Goal: Find specific page/section: Find specific page/section

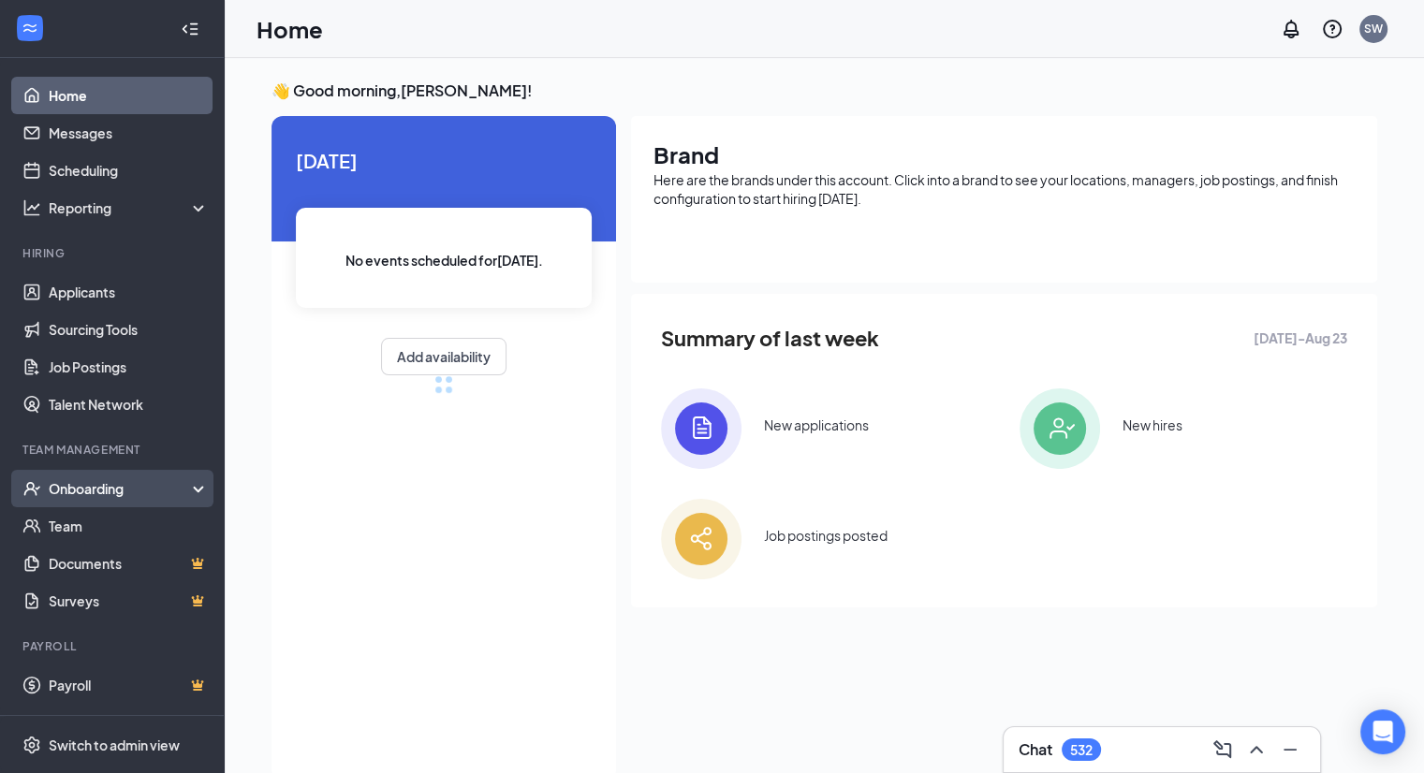
click at [97, 488] on div "Onboarding" at bounding box center [121, 488] width 144 height 19
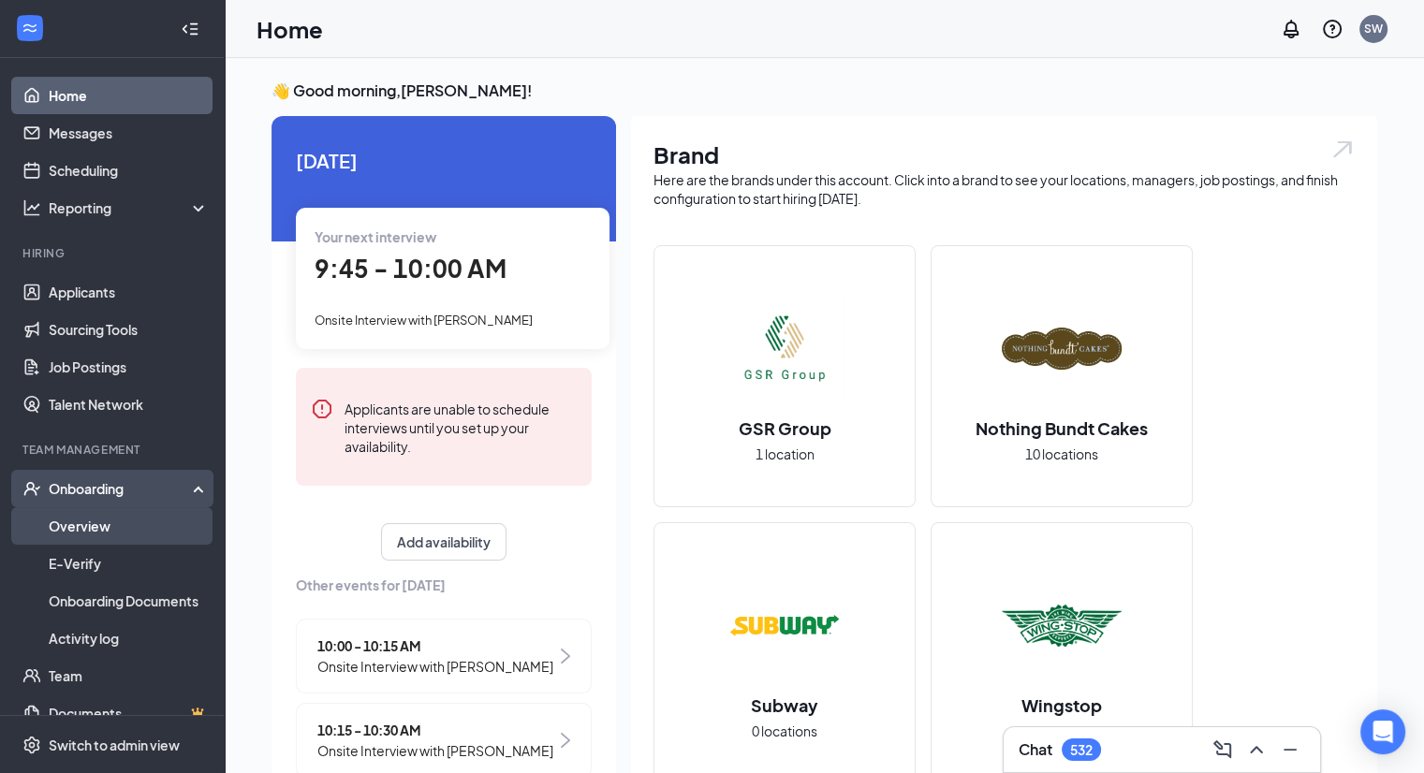
click at [89, 532] on link "Overview" at bounding box center [129, 525] width 160 height 37
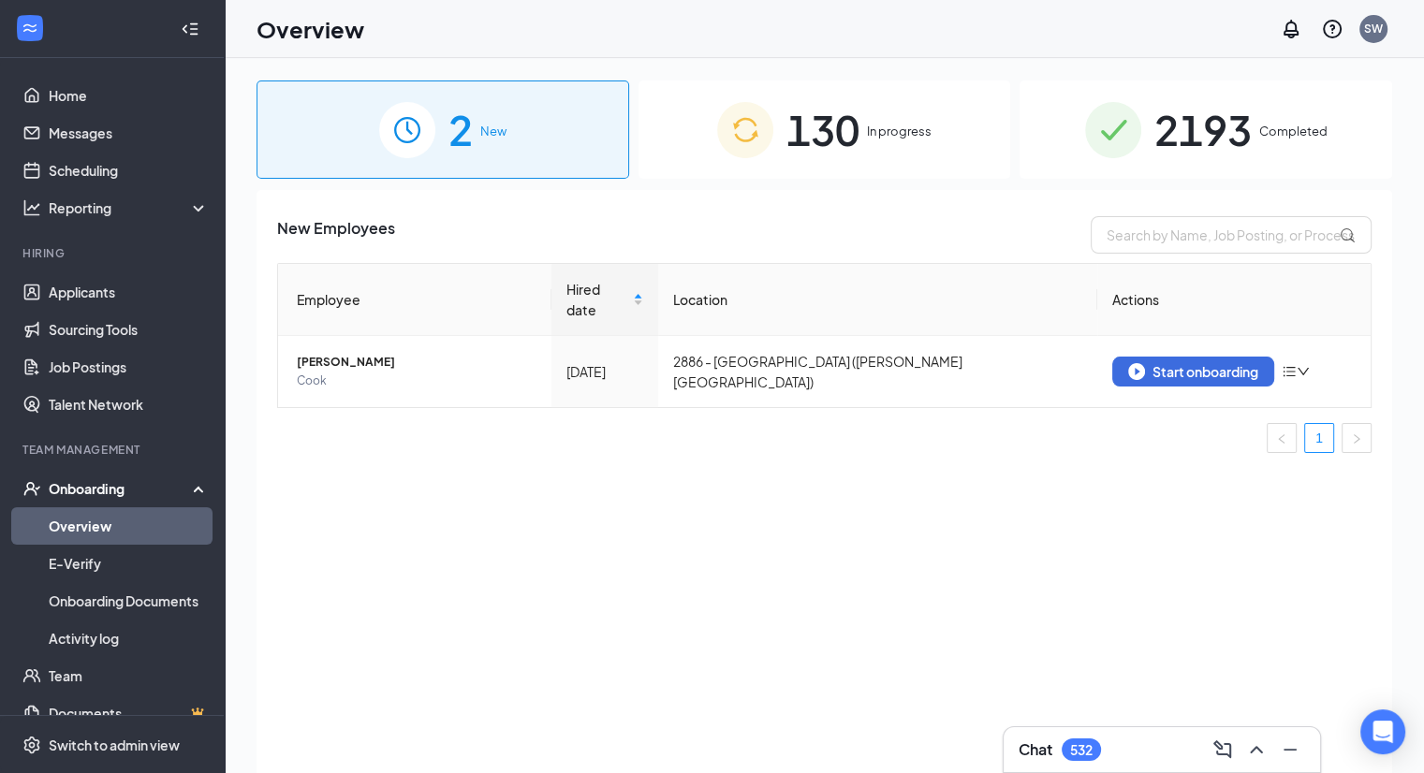
click at [1201, 134] on span "2193" at bounding box center [1202, 129] width 97 height 65
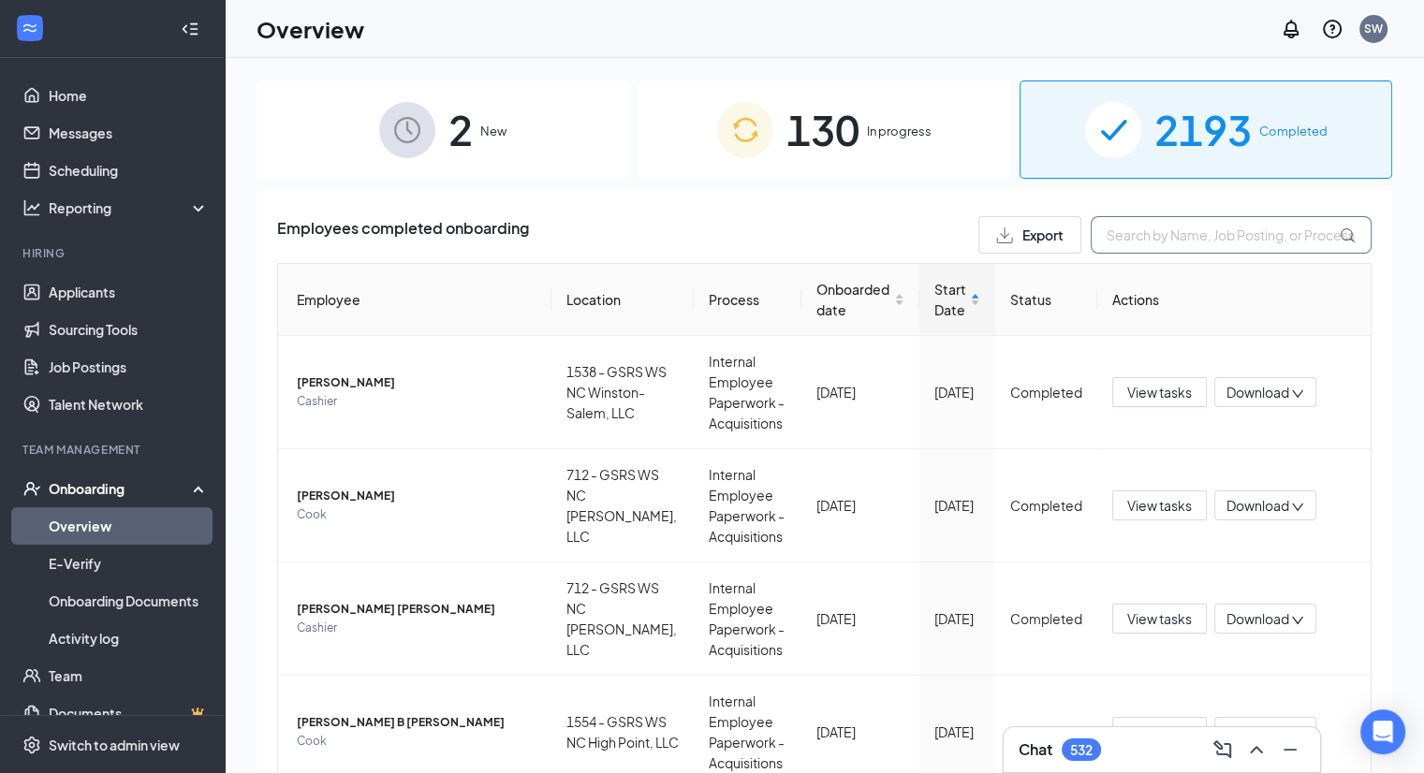
click at [1146, 234] on input "text" at bounding box center [1230, 234] width 281 height 37
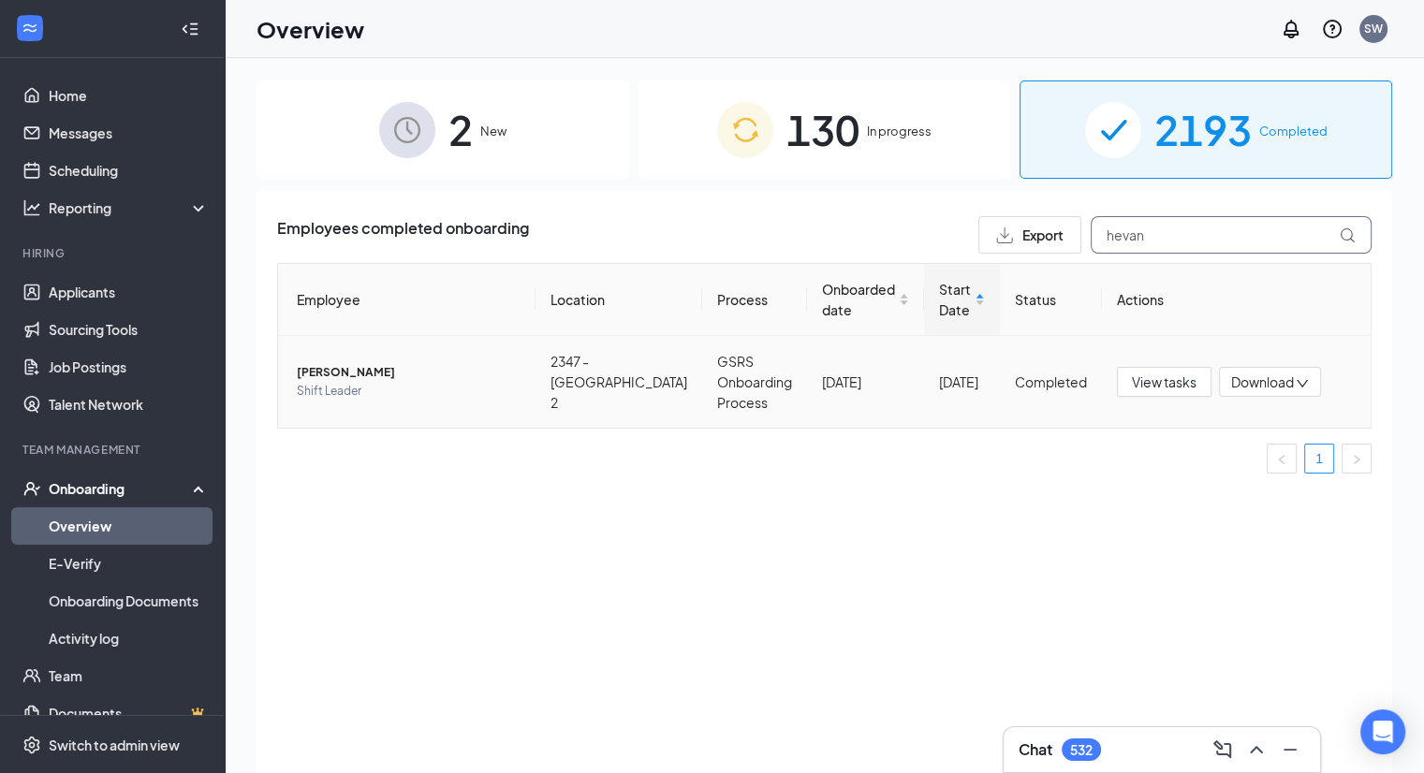
type input "hevan"
click at [337, 370] on span "[PERSON_NAME]" at bounding box center [409, 372] width 224 height 19
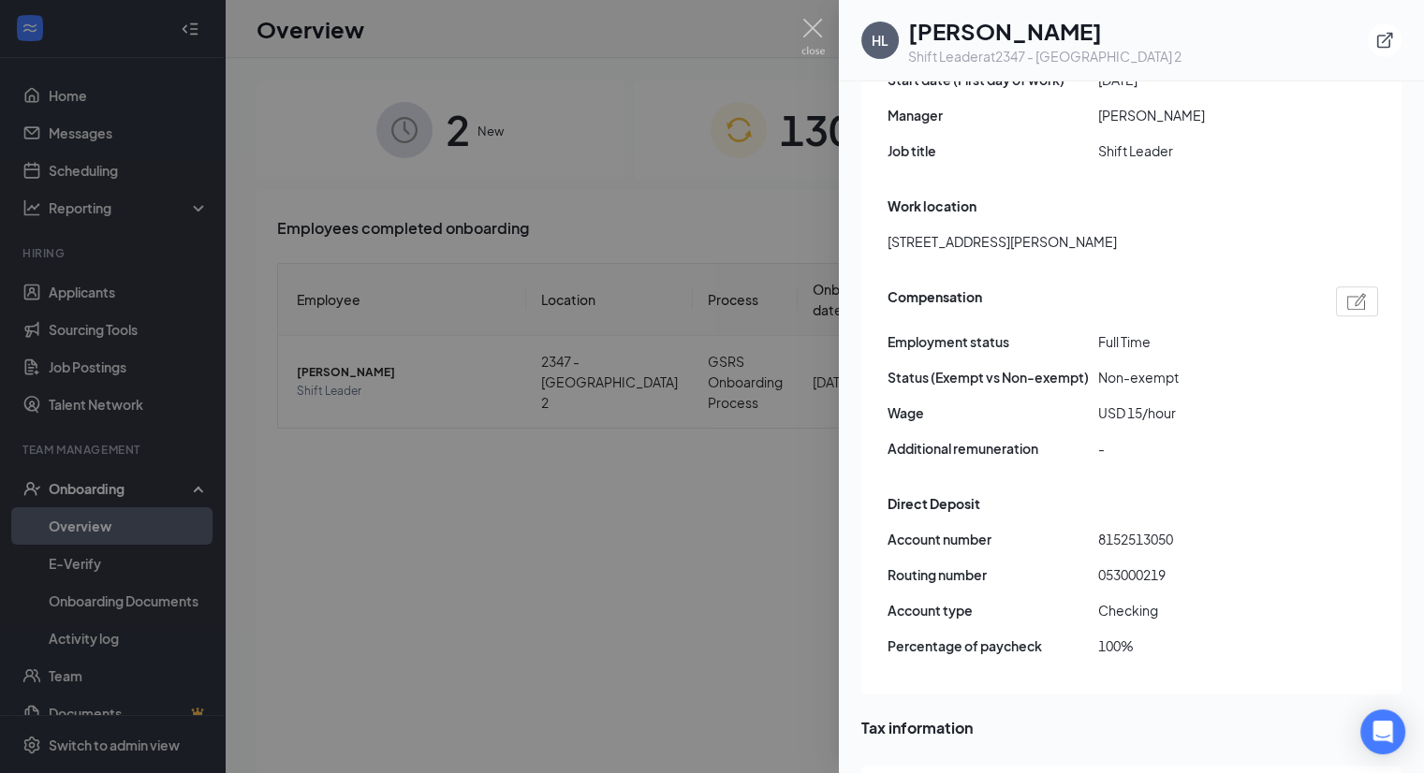
scroll to position [1123, 0]
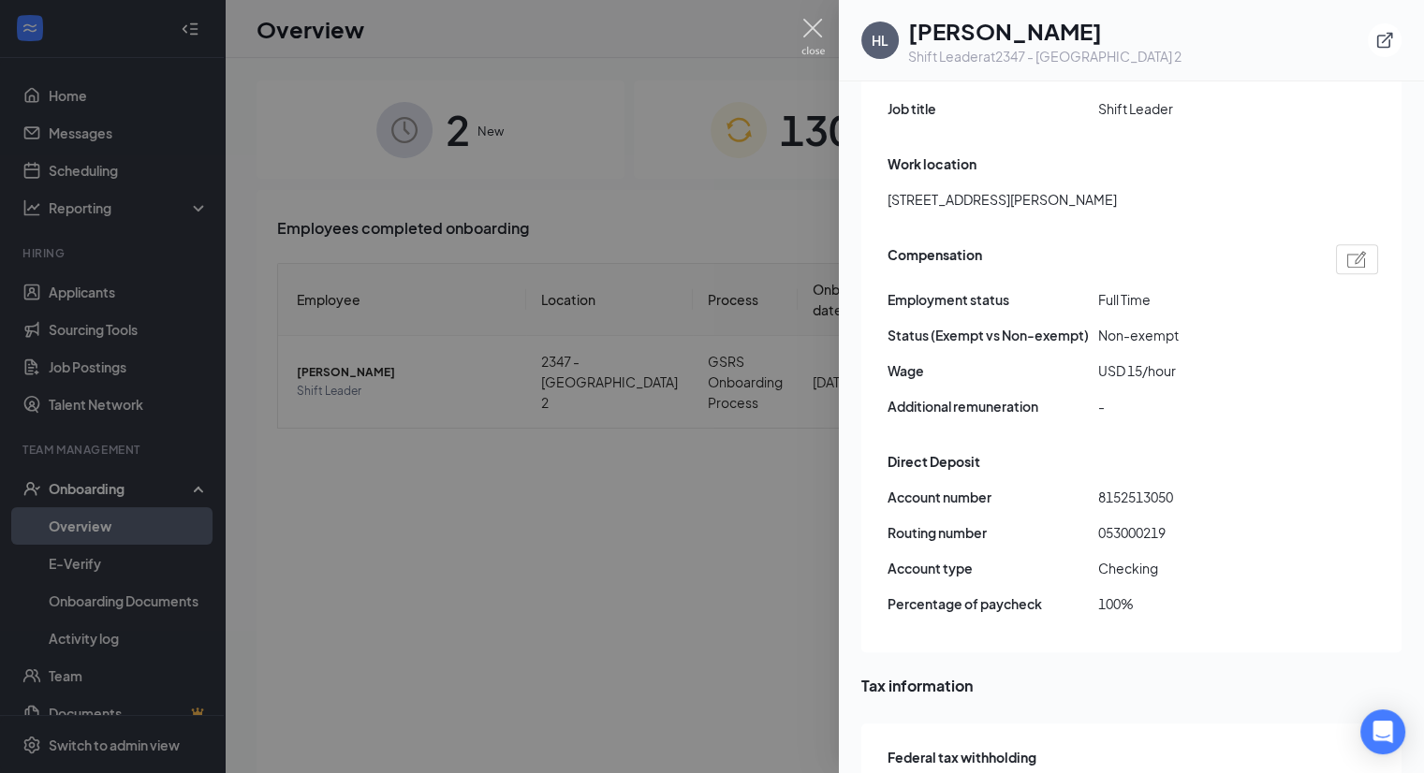
click at [812, 31] on img at bounding box center [812, 37] width 23 height 37
